Goal: Task Accomplishment & Management: Use online tool/utility

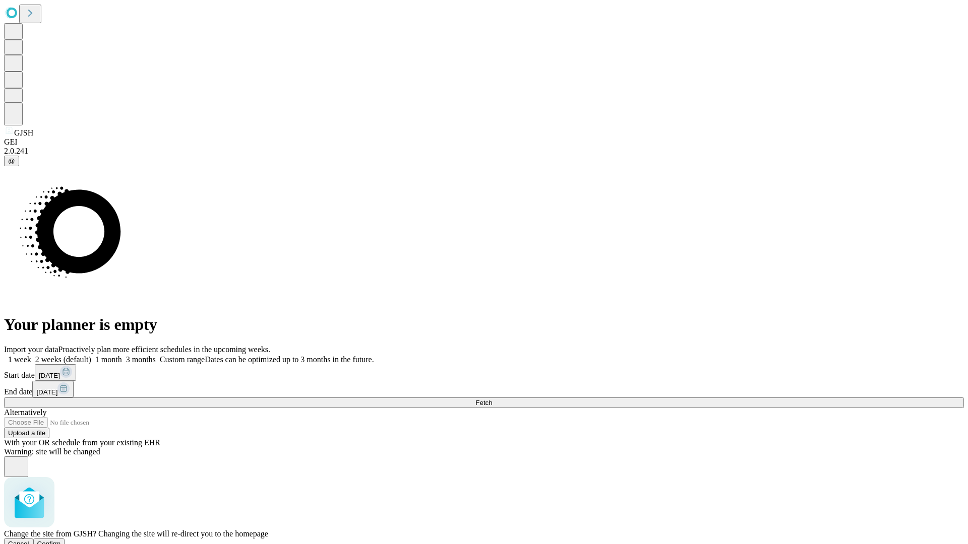
click at [61, 540] on span "Confirm" at bounding box center [49, 544] width 24 height 8
click at [31, 355] on label "1 week" at bounding box center [17, 359] width 27 height 9
click at [492, 399] on span "Fetch" at bounding box center [483, 403] width 17 height 8
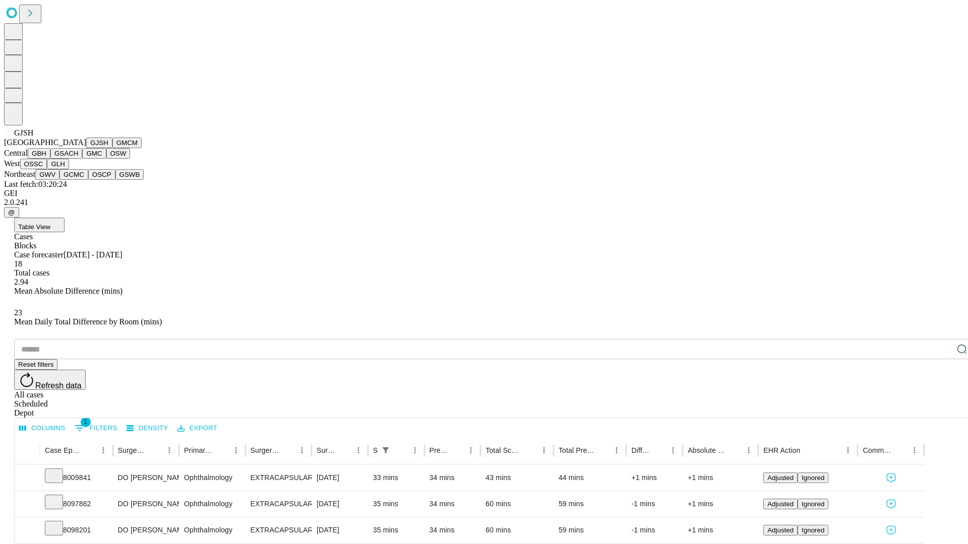
click at [112, 148] on button "GMCM" at bounding box center [126, 143] width 29 height 11
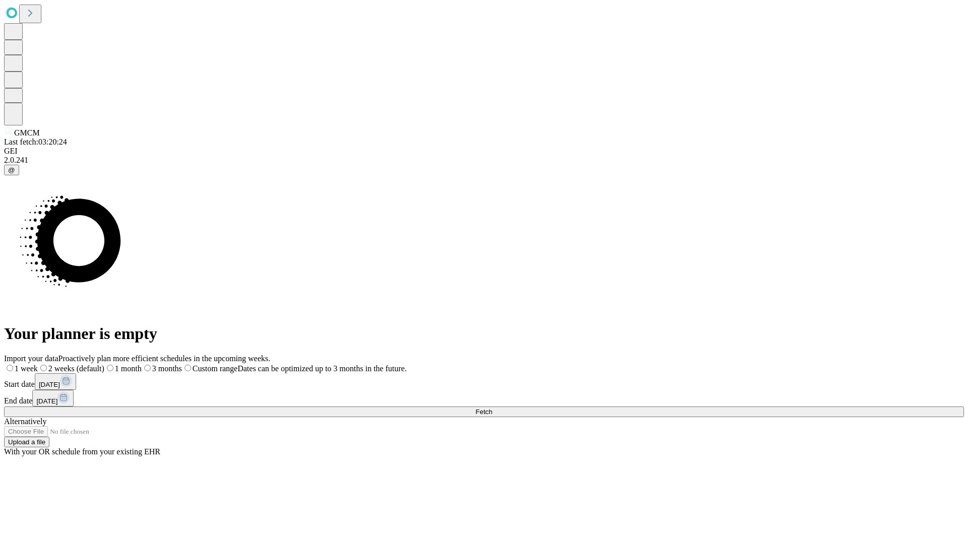
click at [492, 408] on span "Fetch" at bounding box center [483, 412] width 17 height 8
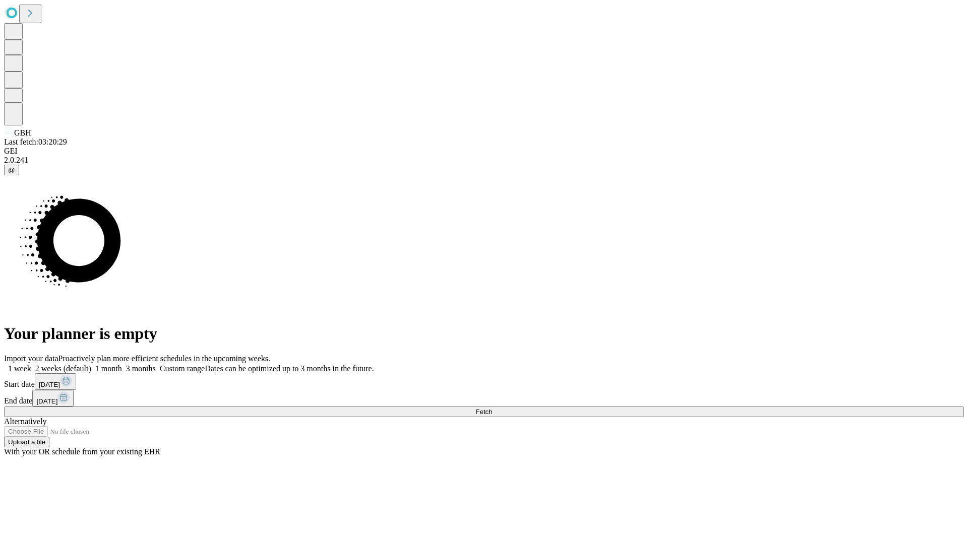
click at [31, 364] on label "1 week" at bounding box center [17, 368] width 27 height 9
click at [492, 408] on span "Fetch" at bounding box center [483, 412] width 17 height 8
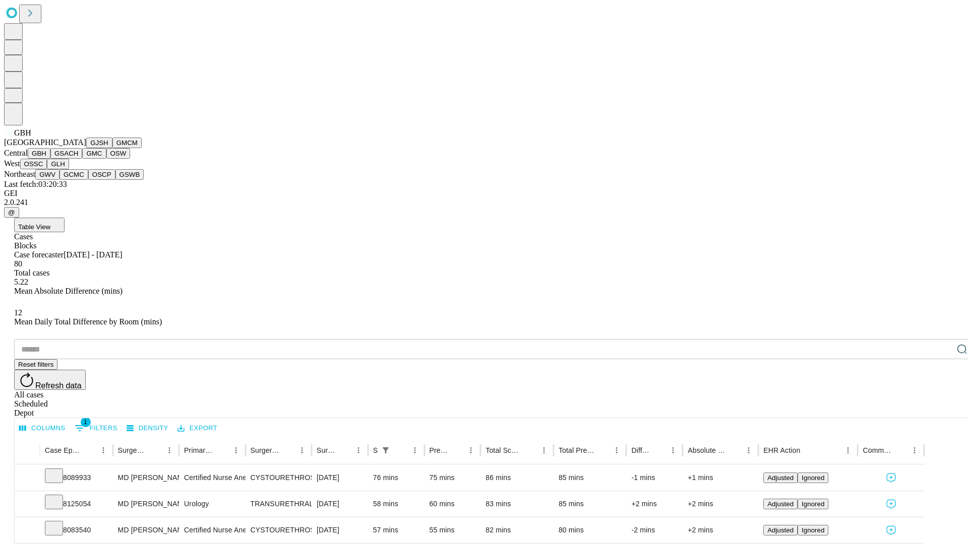
click at [78, 159] on button "GSACH" at bounding box center [66, 153] width 32 height 11
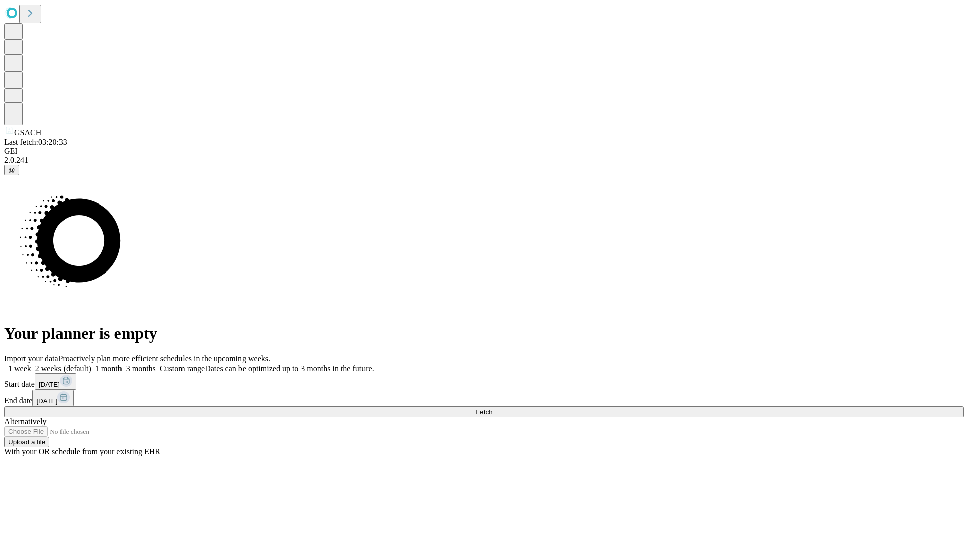
click at [31, 364] on label "1 week" at bounding box center [17, 368] width 27 height 9
click at [492, 408] on span "Fetch" at bounding box center [483, 412] width 17 height 8
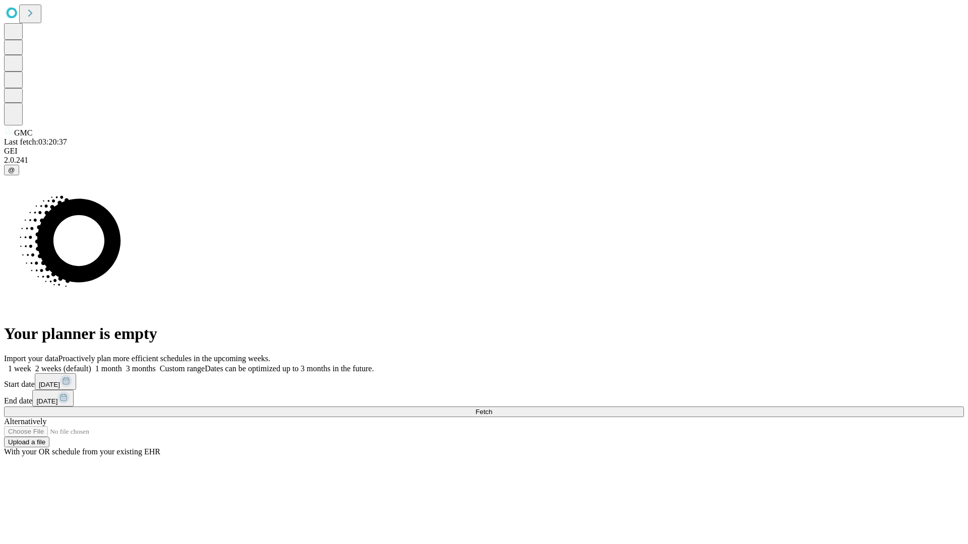
click at [492, 408] on span "Fetch" at bounding box center [483, 412] width 17 height 8
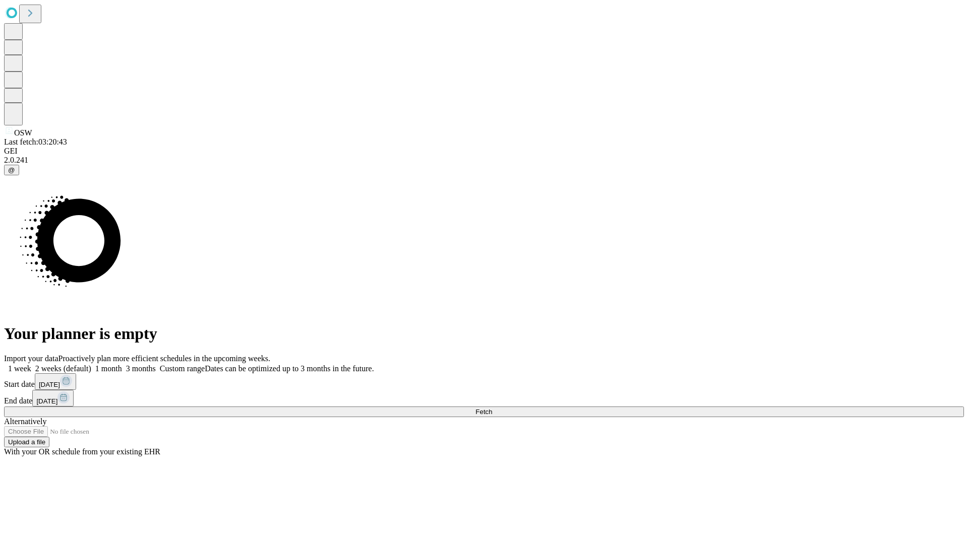
click at [492, 408] on span "Fetch" at bounding box center [483, 412] width 17 height 8
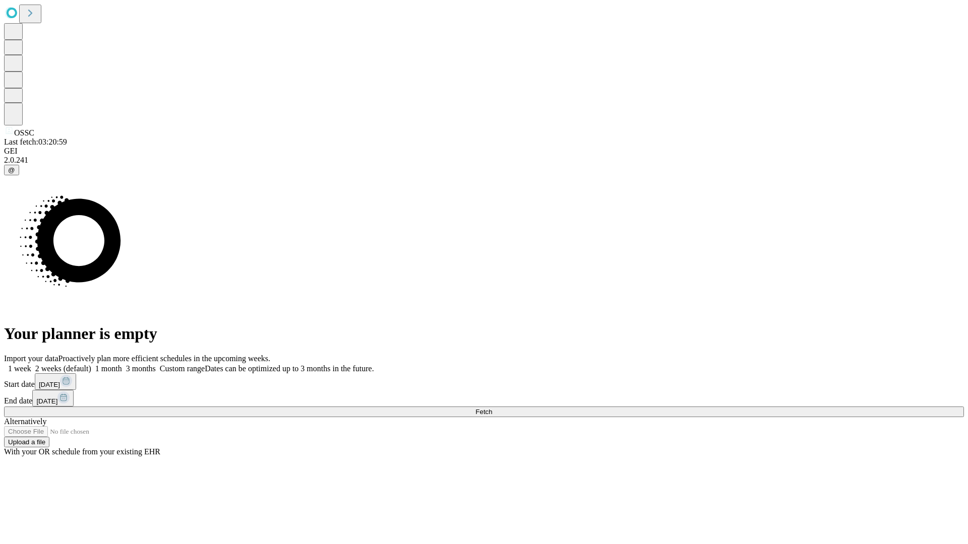
click at [31, 364] on label "1 week" at bounding box center [17, 368] width 27 height 9
click at [492, 408] on span "Fetch" at bounding box center [483, 412] width 17 height 8
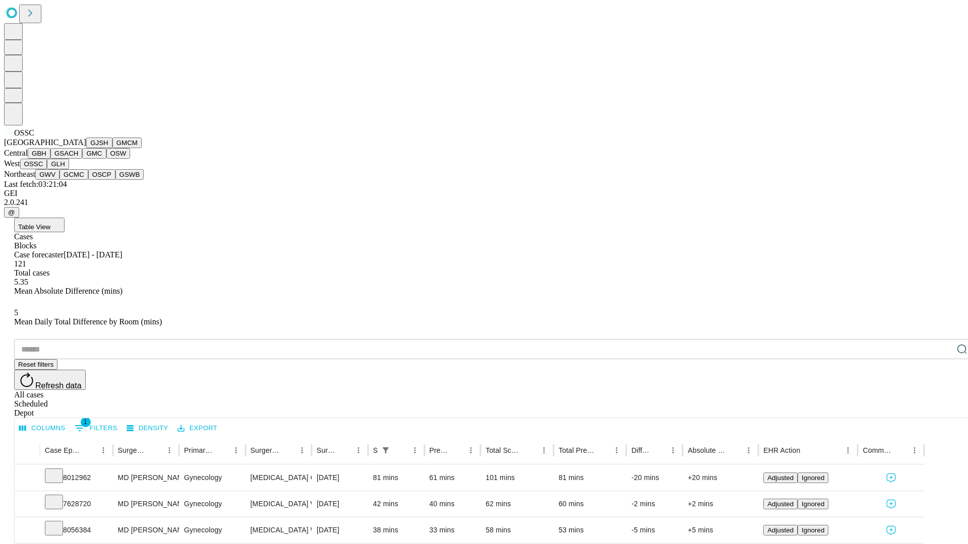
click at [69, 169] on button "GLH" at bounding box center [58, 164] width 22 height 11
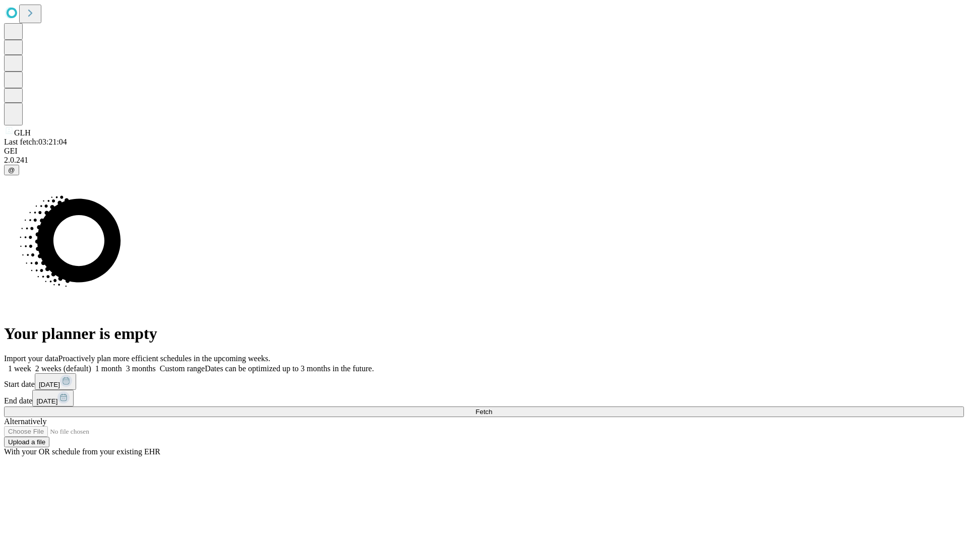
click at [31, 364] on label "1 week" at bounding box center [17, 368] width 27 height 9
click at [492, 408] on span "Fetch" at bounding box center [483, 412] width 17 height 8
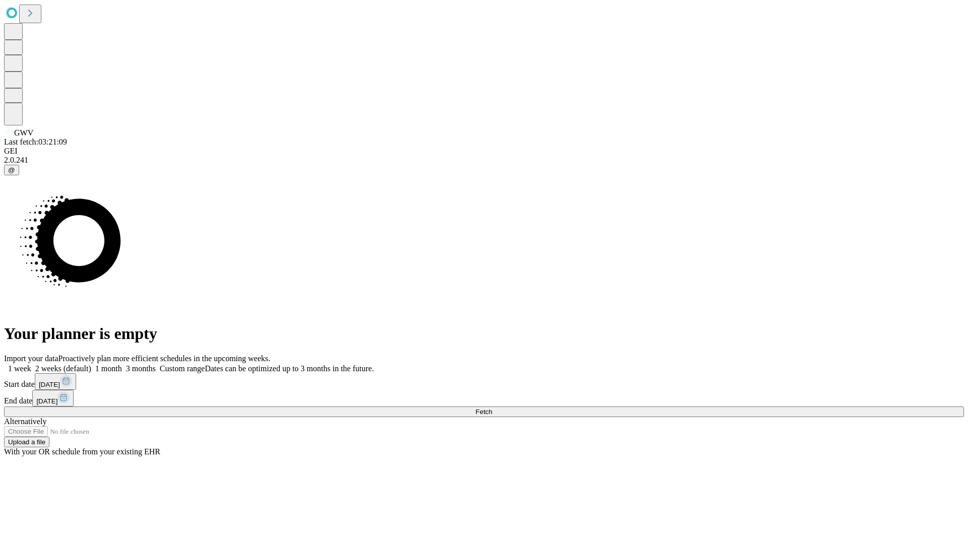
click at [31, 364] on label "1 week" at bounding box center [17, 368] width 27 height 9
click at [492, 408] on span "Fetch" at bounding box center [483, 412] width 17 height 8
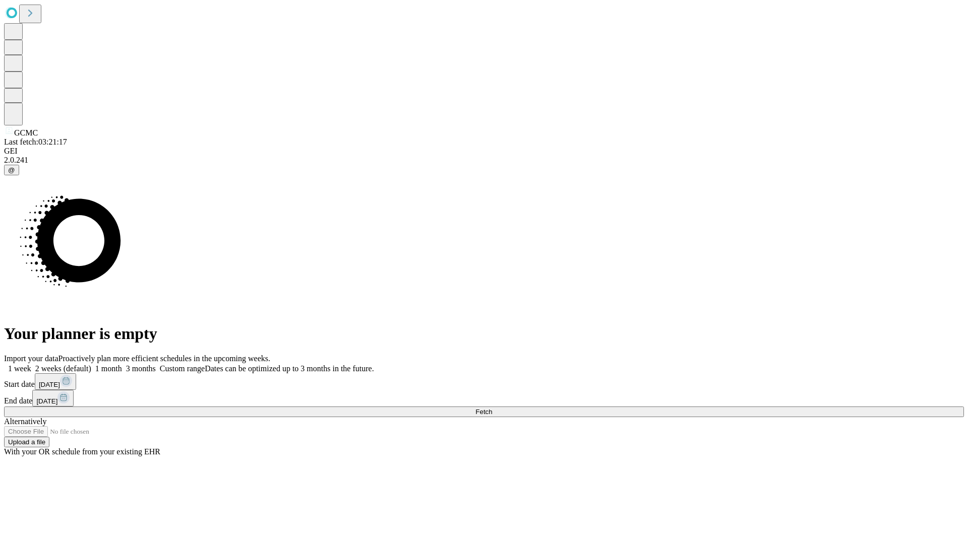
click at [31, 364] on label "1 week" at bounding box center [17, 368] width 27 height 9
click at [492, 408] on span "Fetch" at bounding box center [483, 412] width 17 height 8
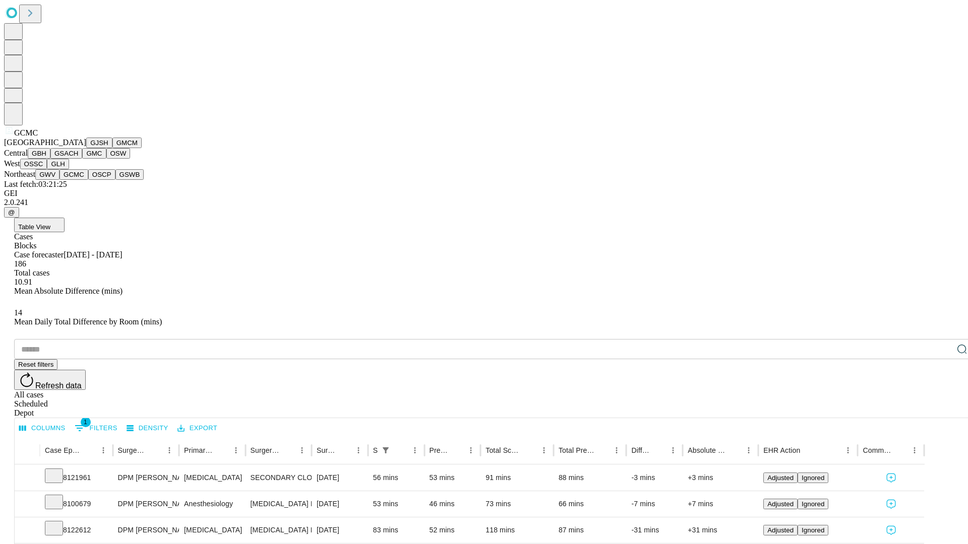
click at [88, 180] on button "OSCP" at bounding box center [101, 174] width 27 height 11
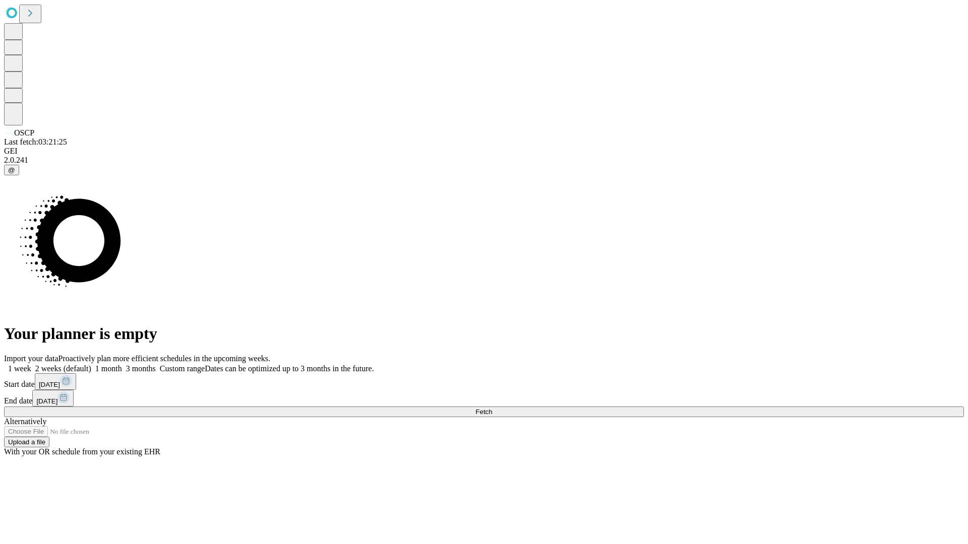
click at [31, 364] on label "1 week" at bounding box center [17, 368] width 27 height 9
click at [492, 408] on span "Fetch" at bounding box center [483, 412] width 17 height 8
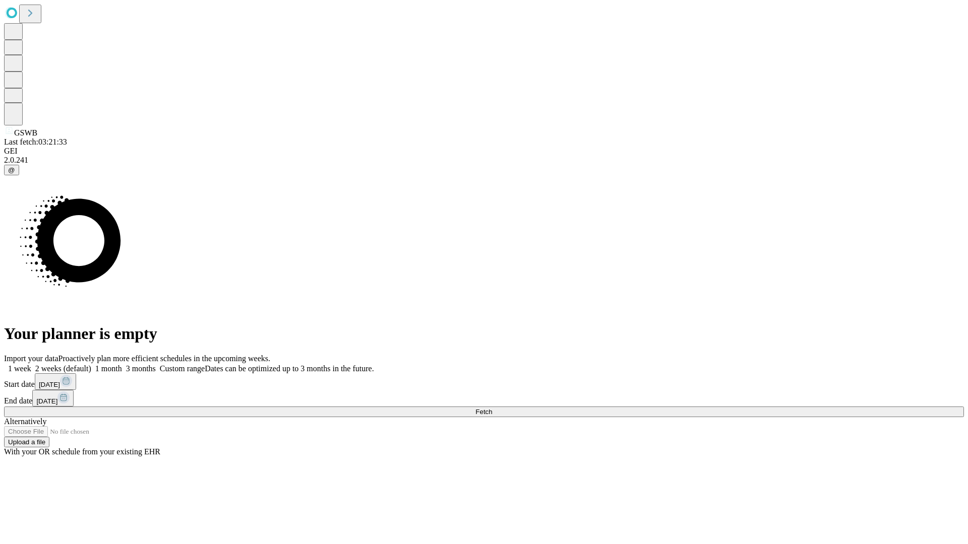
click at [31, 364] on label "1 week" at bounding box center [17, 368] width 27 height 9
click at [492, 408] on span "Fetch" at bounding box center [483, 412] width 17 height 8
